Goal: Unclear

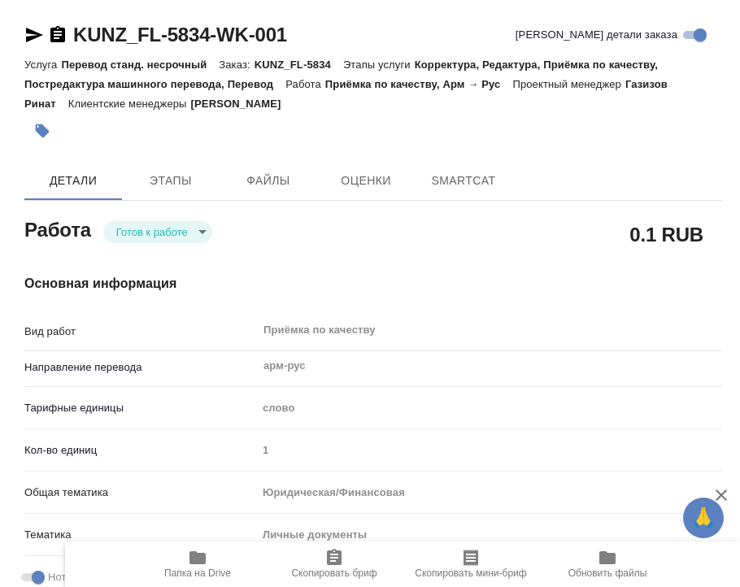
type textarea "x"
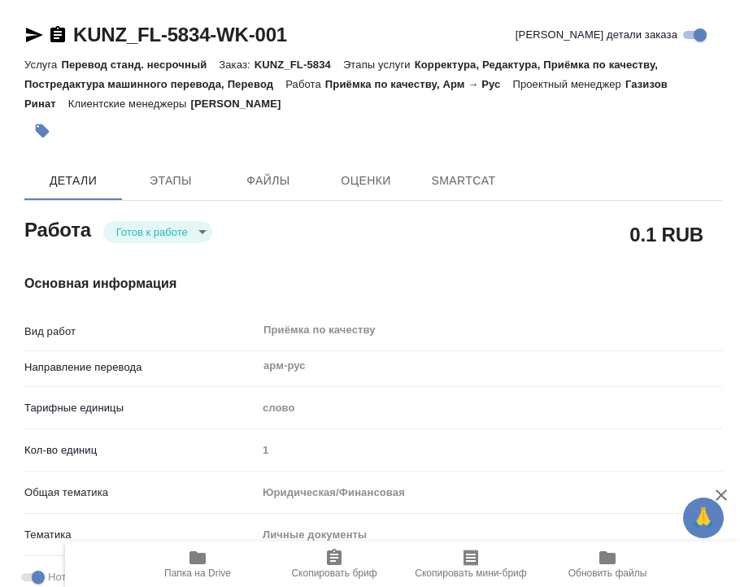
type textarea "x"
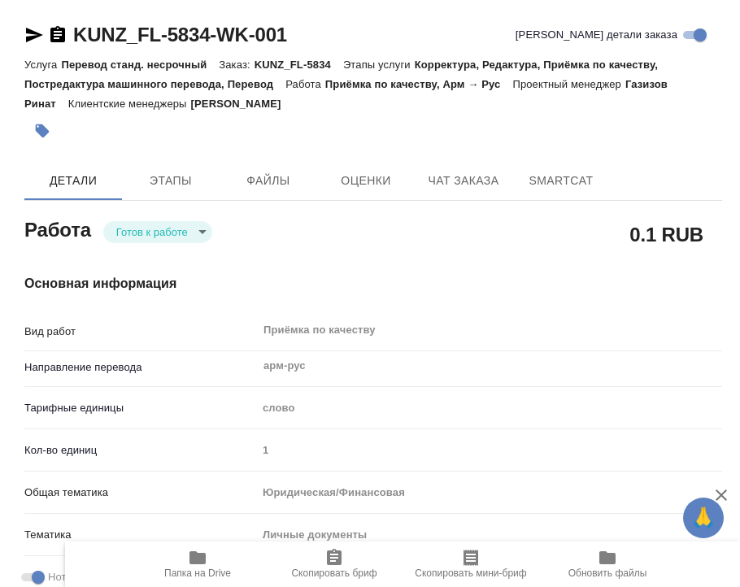
type textarea "x"
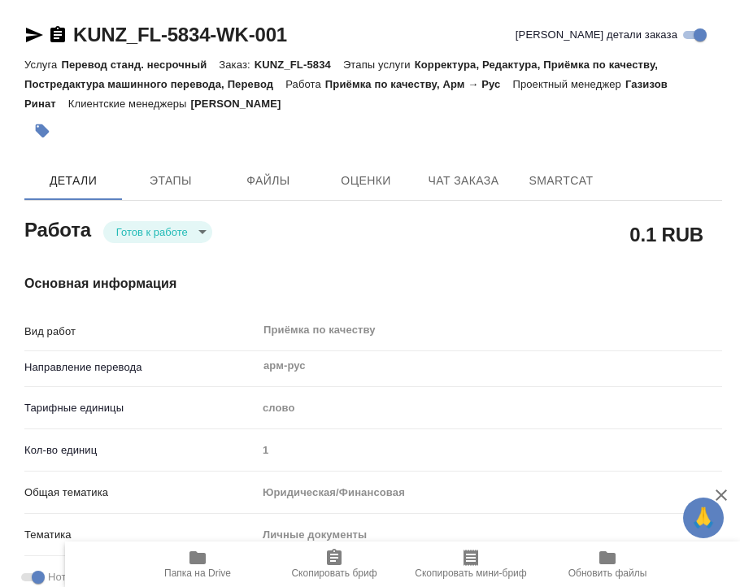
type textarea "x"
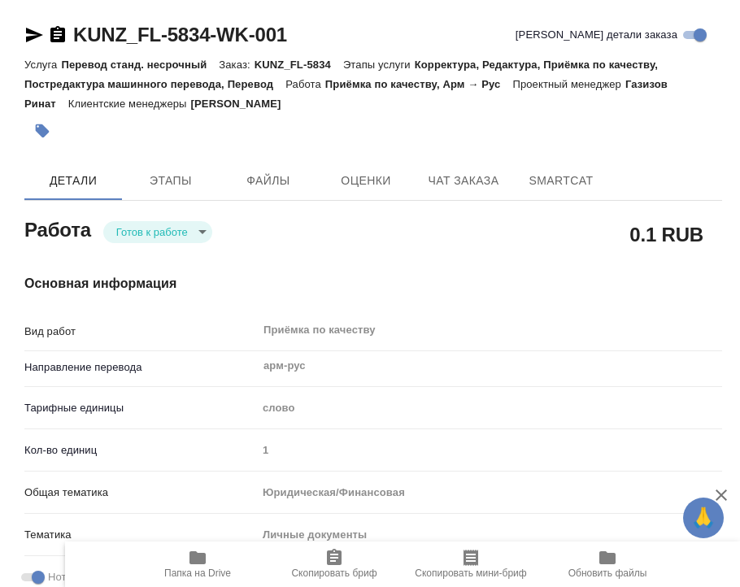
type textarea "x"
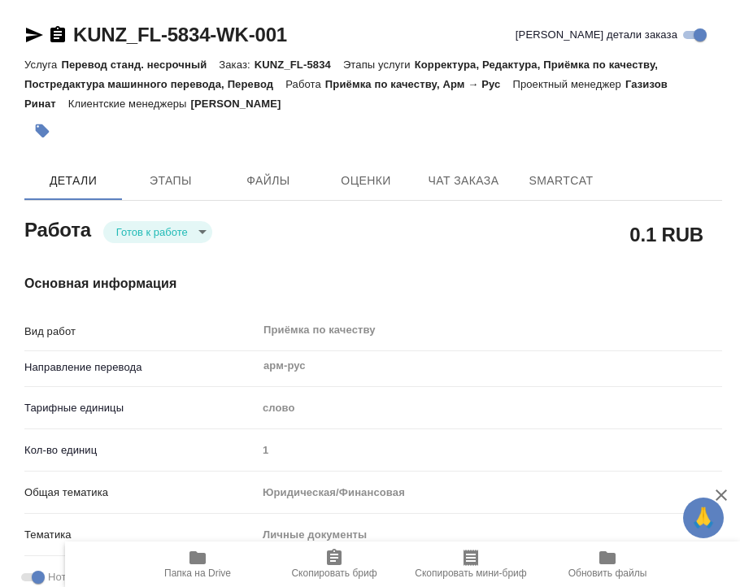
type textarea "x"
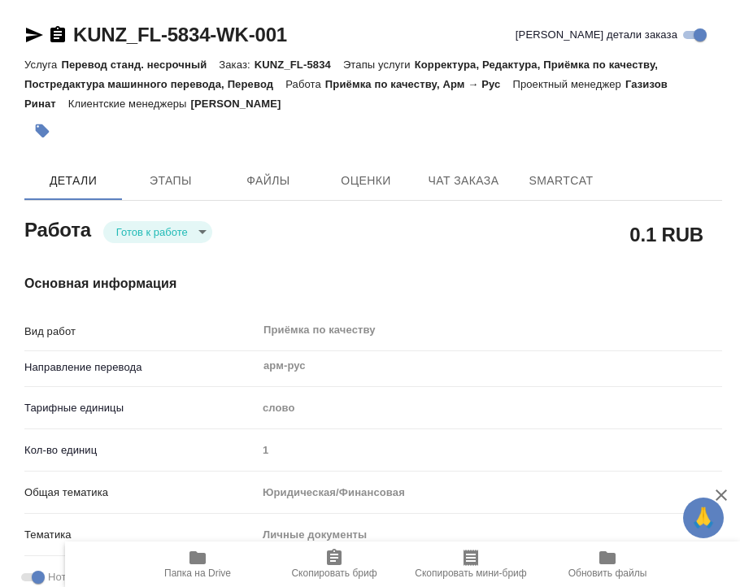
type textarea "x"
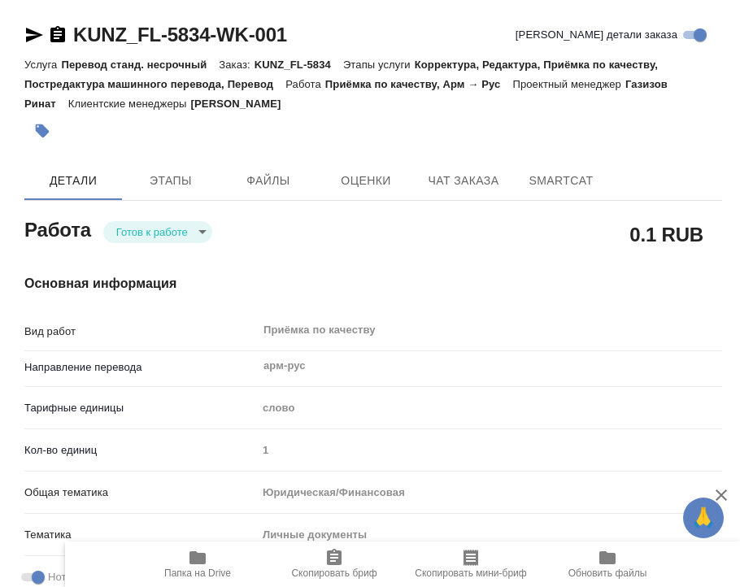
type textarea "x"
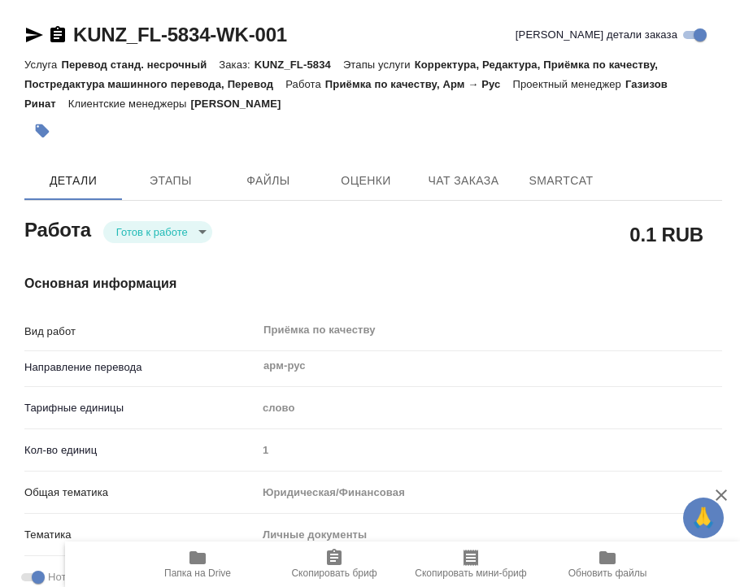
type textarea "x"
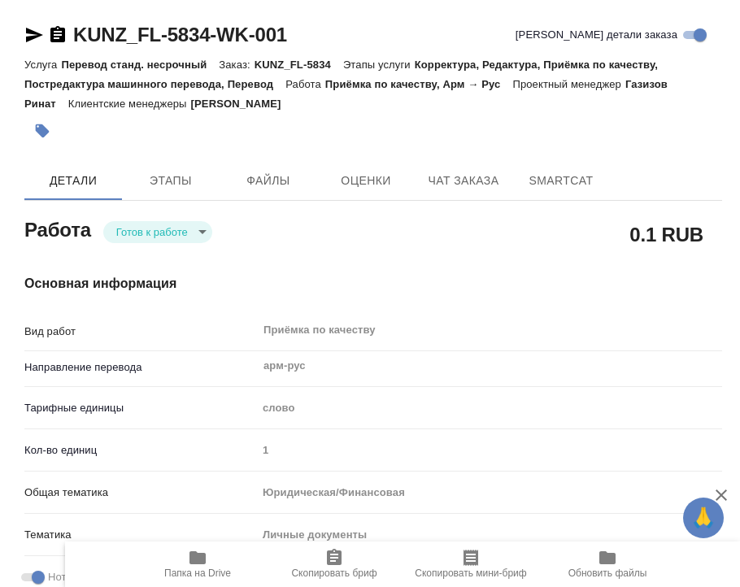
type textarea "x"
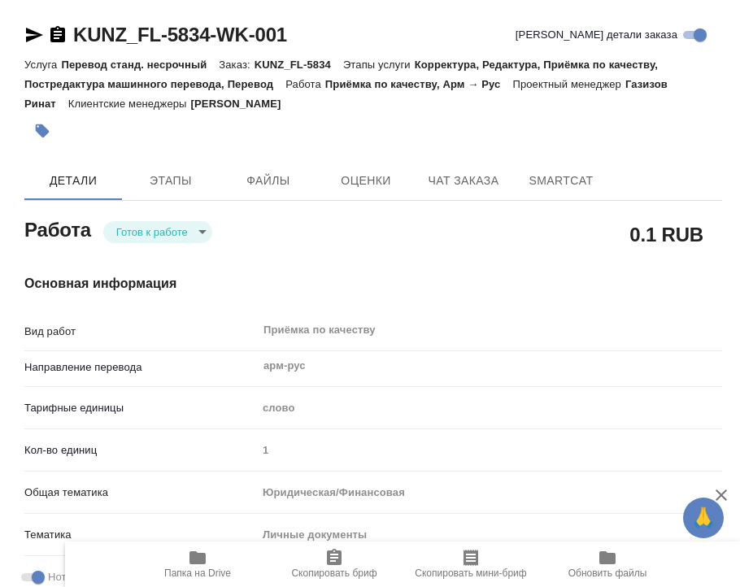
type textarea "x"
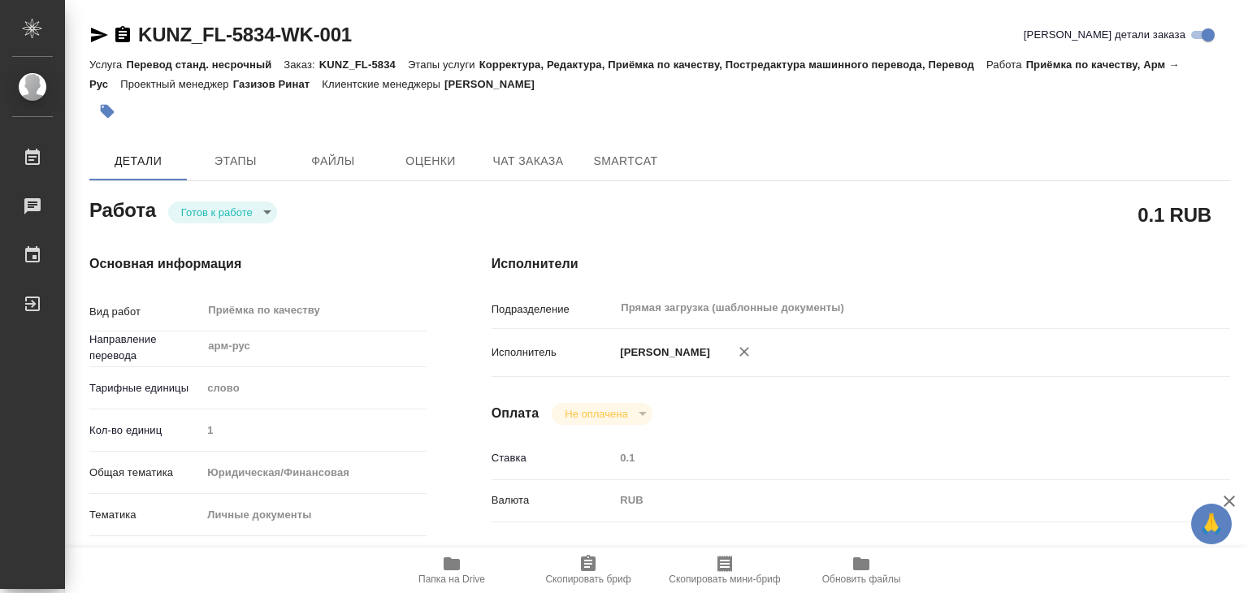
type textarea "x"
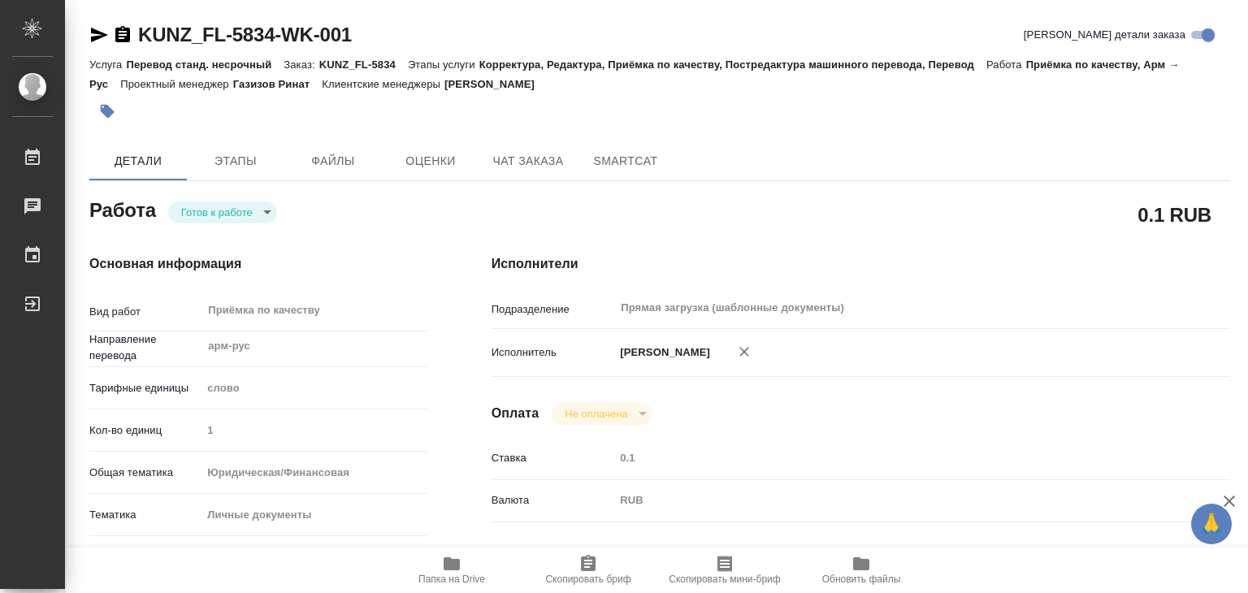
type textarea "x"
